Goal: Navigation & Orientation: Find specific page/section

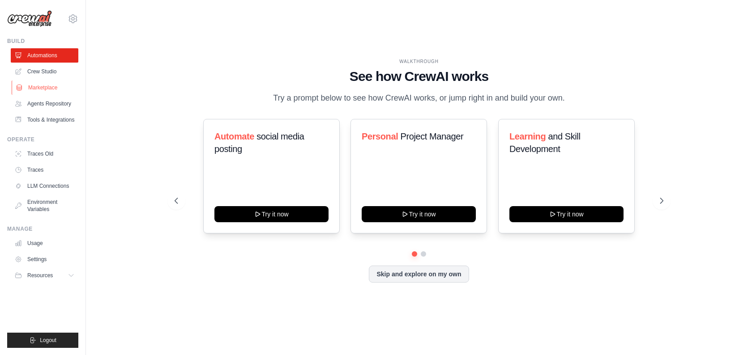
click at [63, 84] on link "Marketplace" at bounding box center [46, 88] width 68 height 14
click at [51, 72] on link "Crew Studio" at bounding box center [46, 71] width 68 height 14
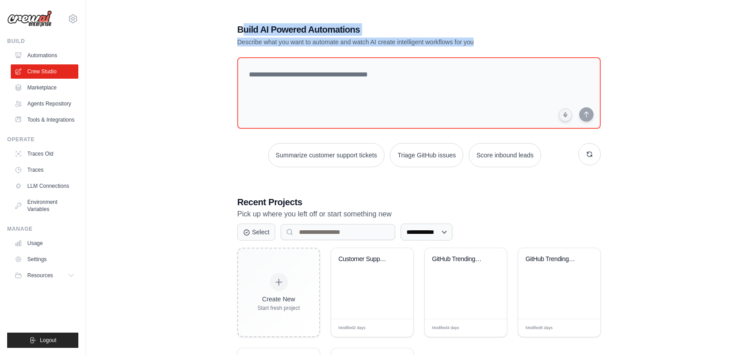
drag, startPoint x: 246, startPoint y: 30, endPoint x: 260, endPoint y: 47, distance: 21.9
click at [260, 47] on div "**********" at bounding box center [418, 230] width 385 height 443
click at [260, 46] on p "Describe what you want to automate and watch AI create intelligent workflows fo…" at bounding box center [387, 42] width 301 height 9
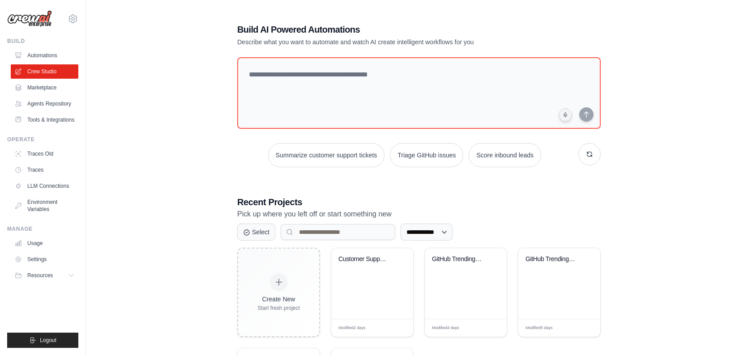
click at [217, 57] on div "**********" at bounding box center [418, 230] width 637 height 443
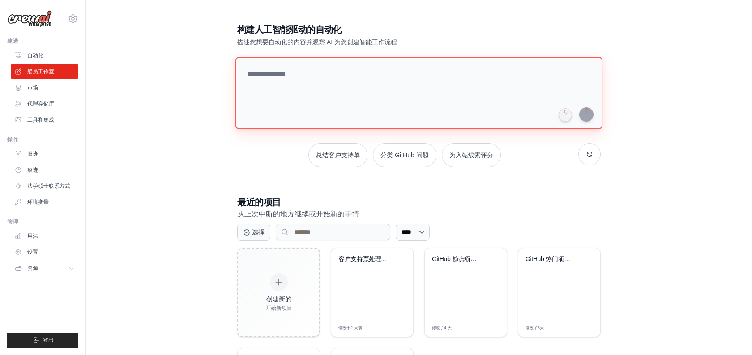
click at [262, 81] on textarea at bounding box center [418, 93] width 367 height 72
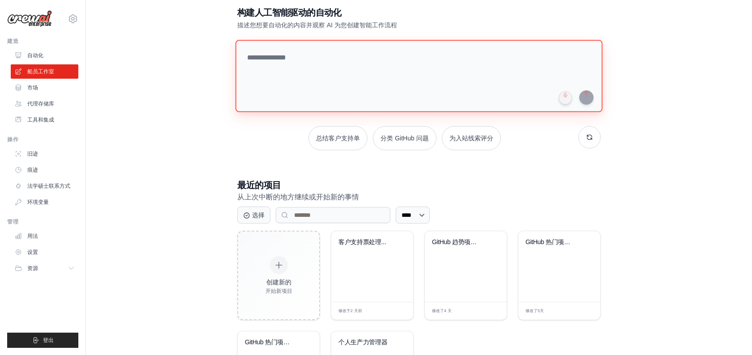
scroll to position [17, 0]
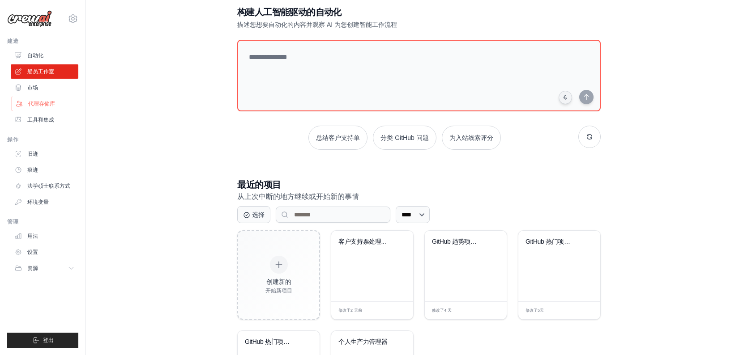
click at [50, 102] on font "代理存储库" at bounding box center [41, 104] width 27 height 6
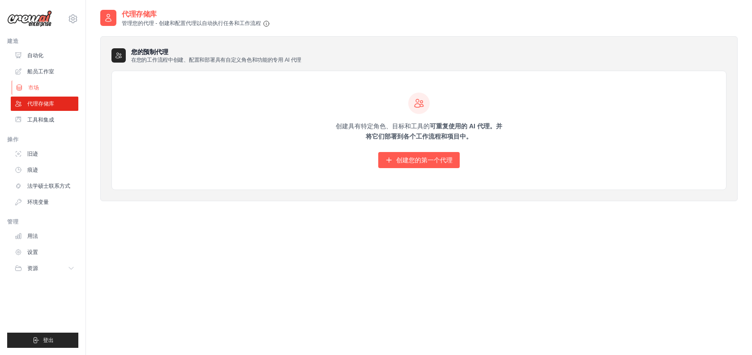
click at [32, 85] on font "市场" at bounding box center [33, 88] width 11 height 6
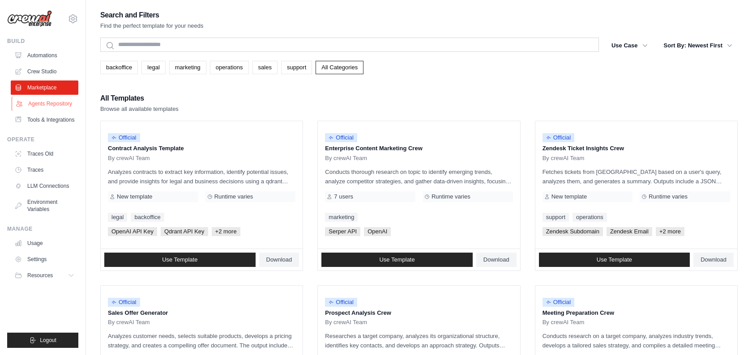
click at [38, 104] on link "Agents Repository" at bounding box center [46, 104] width 68 height 14
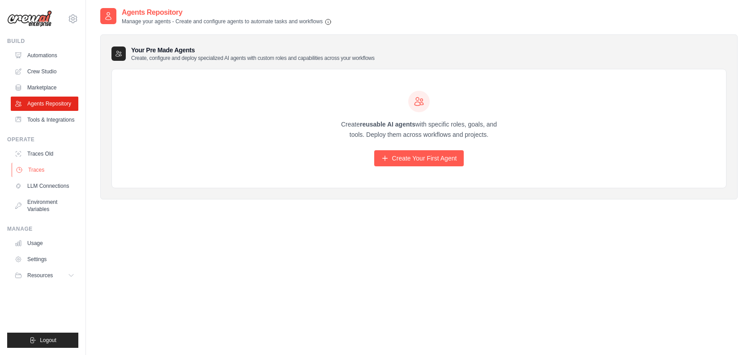
scroll to position [0, 0]
click at [47, 62] on link "Automations" at bounding box center [46, 55] width 68 height 14
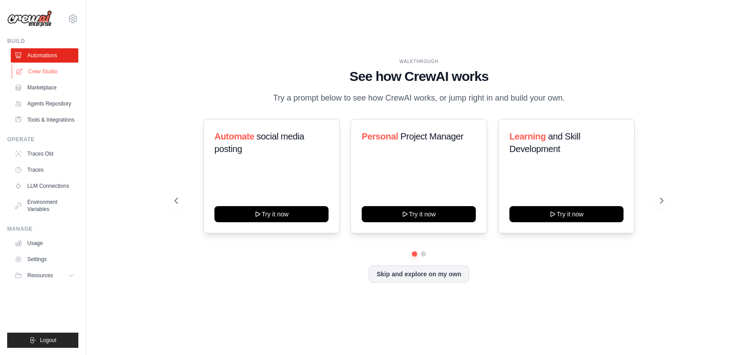
click at [51, 75] on link "Crew Studio" at bounding box center [46, 71] width 68 height 14
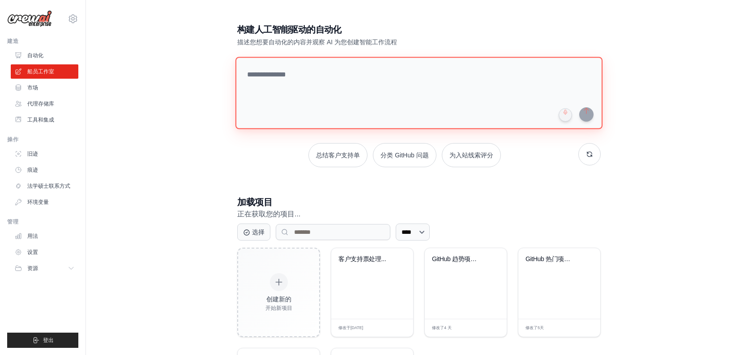
click at [336, 100] on textarea at bounding box center [418, 93] width 367 height 72
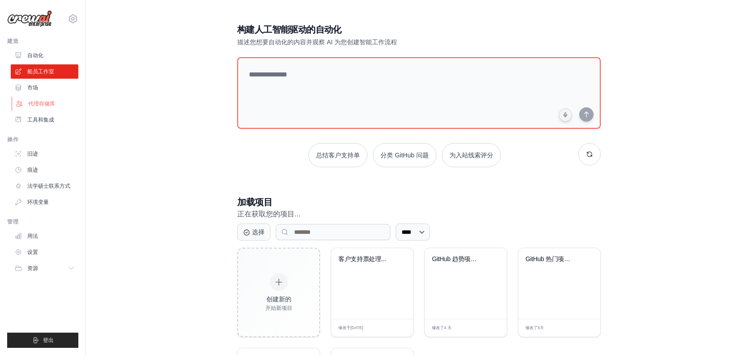
click at [38, 109] on link "代理存储库" at bounding box center [46, 104] width 68 height 14
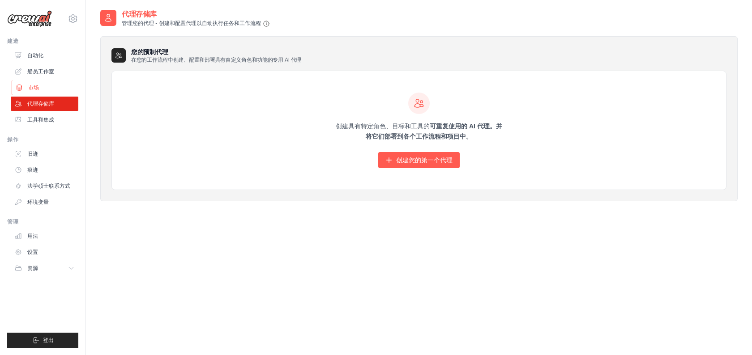
click at [30, 85] on font "市场" at bounding box center [33, 88] width 11 height 6
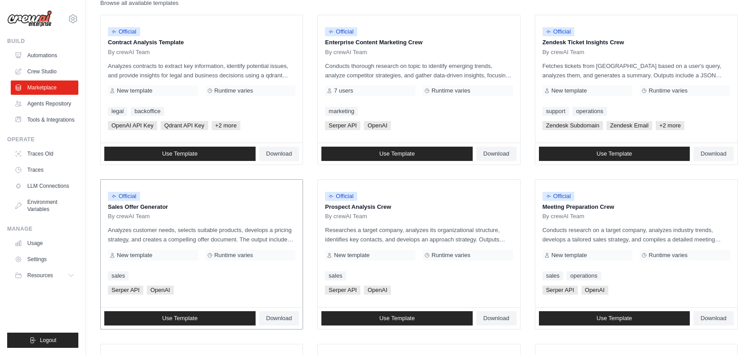
scroll to position [108, 0]
